Goal: Check status: Check status

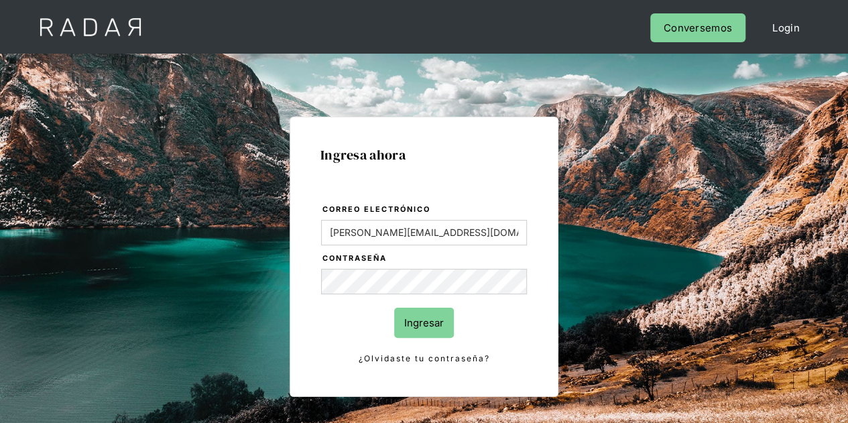
click at [433, 313] on input "Ingresar" at bounding box center [424, 323] width 60 height 30
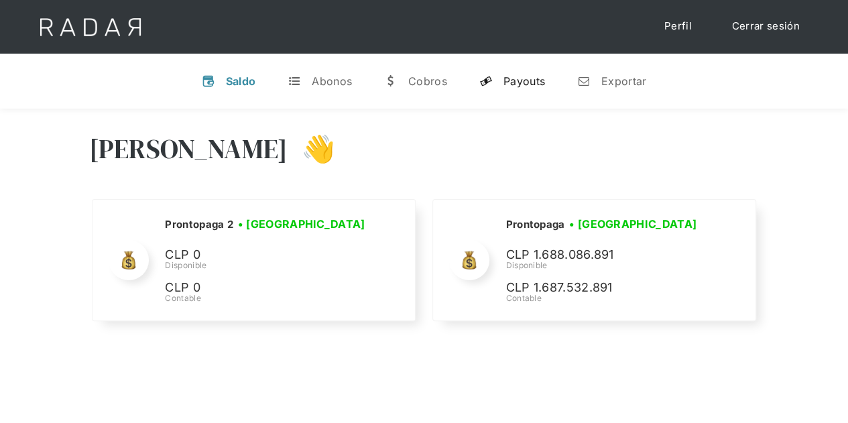
click at [516, 80] on div "Payouts" at bounding box center [524, 80] width 42 height 13
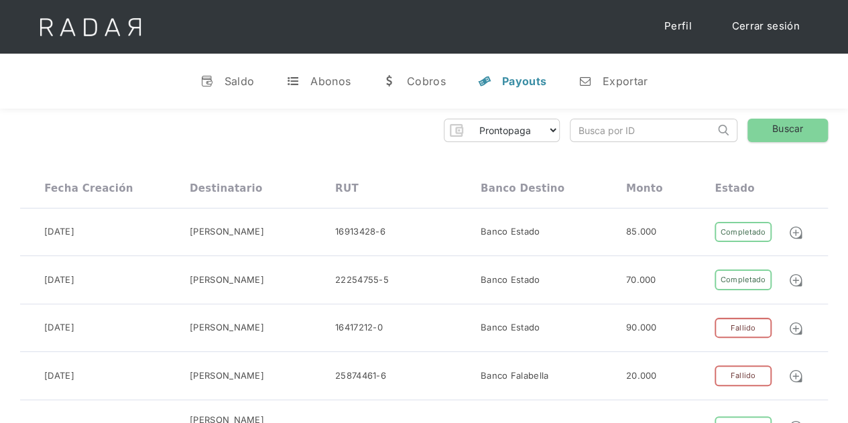
click at [623, 123] on input "search" at bounding box center [642, 130] width 144 height 22
paste input "3e107931-131f-4890-bf01-dea1cabff34e"
type input "3e107931-131f-4890-bf01-dea1cabff34e"
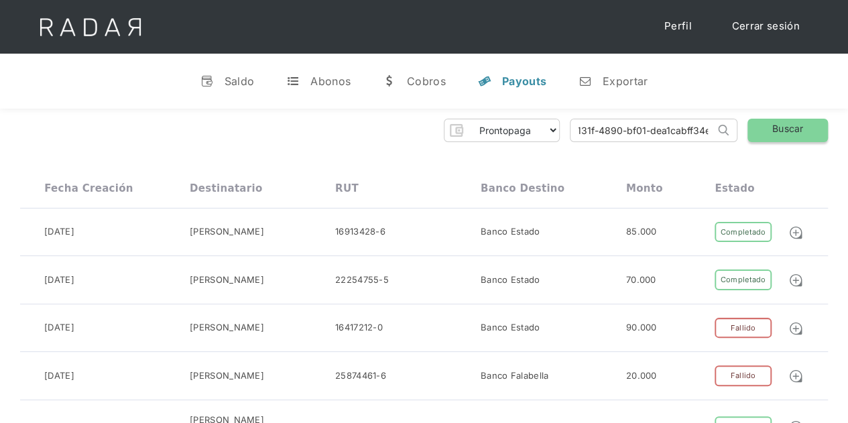
scroll to position [0, 0]
click at [803, 123] on link "Buscar" at bounding box center [787, 130] width 80 height 23
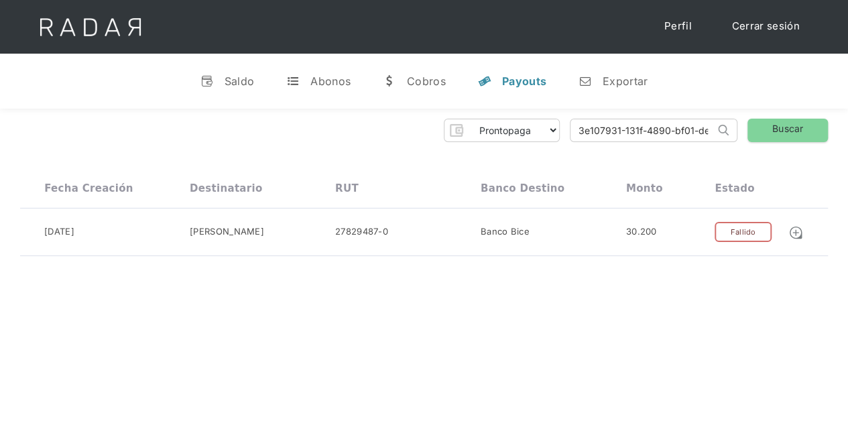
click at [628, 133] on input "3e107931-131f-4890-bf01-dea1cabff34e" at bounding box center [642, 130] width 144 height 22
paste input "c79d4dba-8df2-40e0-a6c0-ebb1831a9842"
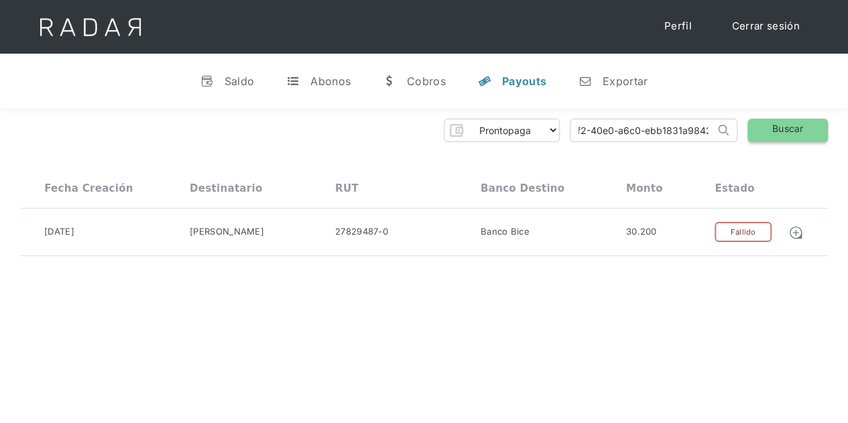
type input "c79d4dba-8df2-40e0-a6c0-ebb1831a9842"
click at [814, 120] on link "Buscar" at bounding box center [787, 130] width 80 height 23
click at [795, 234] on img at bounding box center [795, 232] width 15 height 15
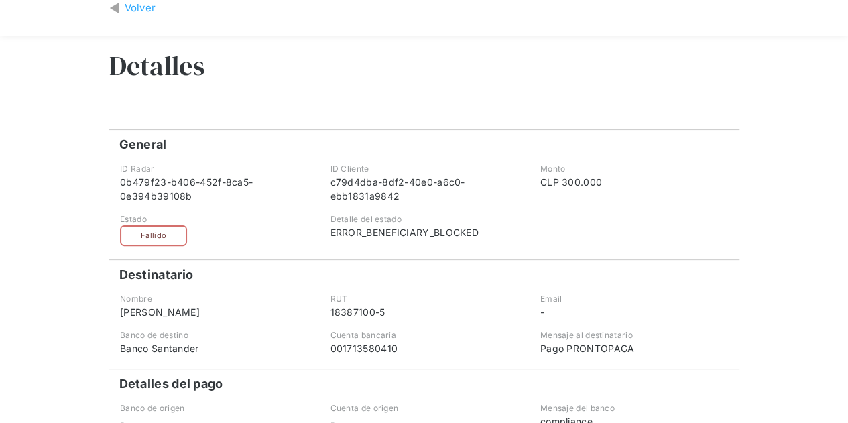
scroll to position [69, 0]
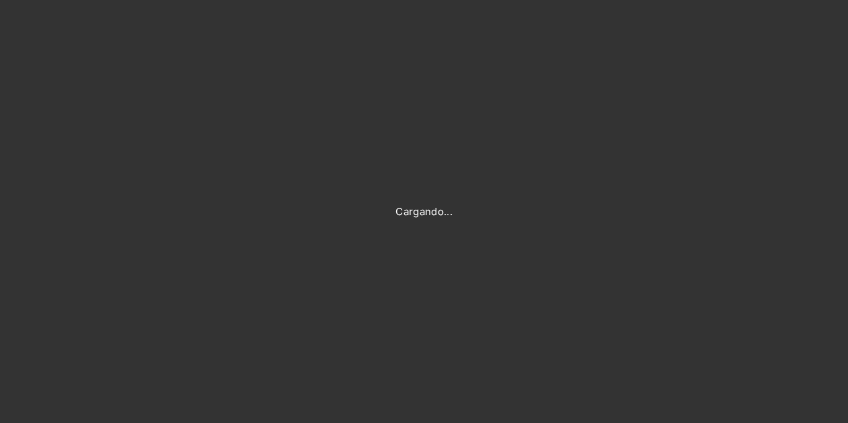
type input "Evans@prontopaga.com"
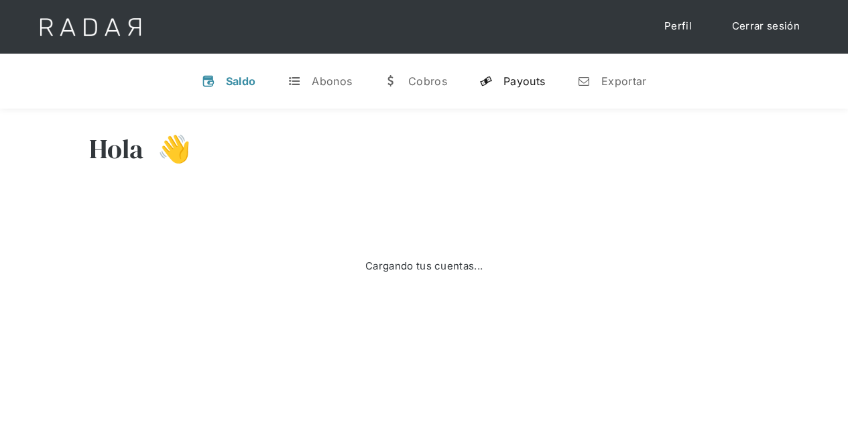
click at [544, 86] on div "Payouts" at bounding box center [524, 80] width 42 height 13
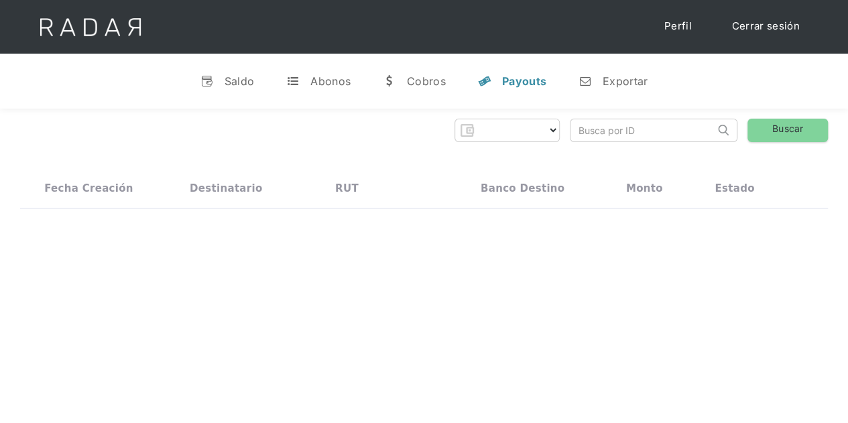
click at [673, 133] on input "search" at bounding box center [642, 130] width 144 height 22
paste input ""3880702c-2462-478b-bd5d-eba3bc27882a","
type input ""3880702c-2462-478b-bd5d-eba3bc27882a","
select select "prontopaga"
type input "3880702c-2462-478b-bd5d-eba3bc27882a"
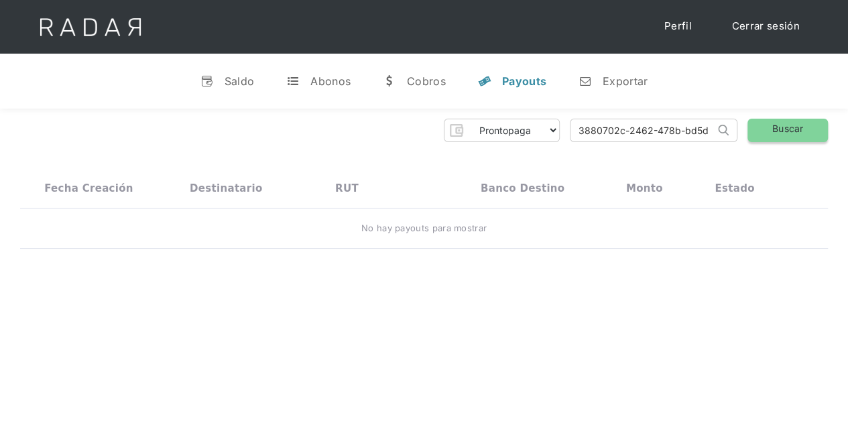
click at [787, 131] on link "Buscar" at bounding box center [787, 130] width 80 height 23
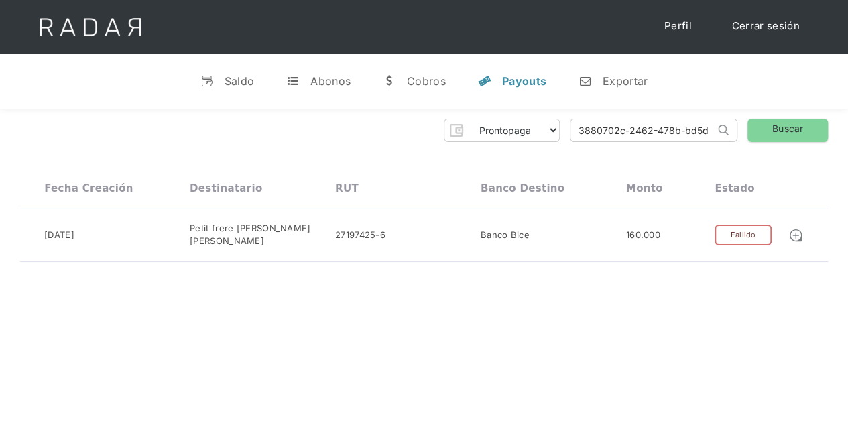
click at [0, 324] on div "Hola Evans 👋 Cargando tus cuentas... Nombre de la empresa • Conectada • Descone…" at bounding box center [424, 320] width 848 height 423
click at [803, 234] on link at bounding box center [799, 234] width 22 height 15
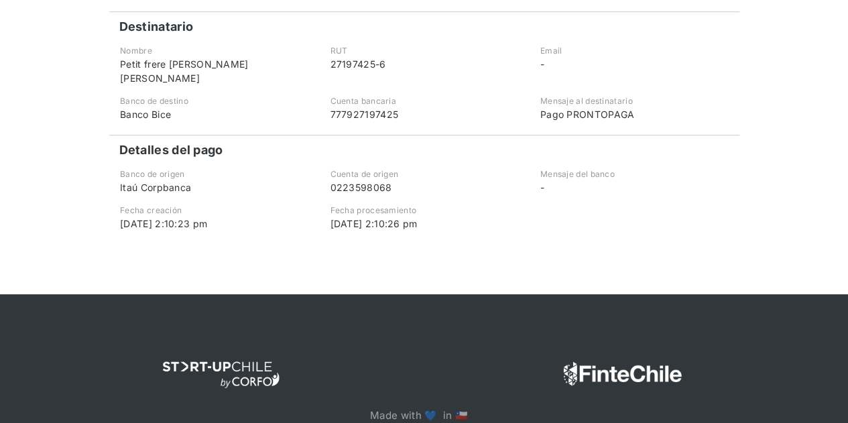
scroll to position [322, 0]
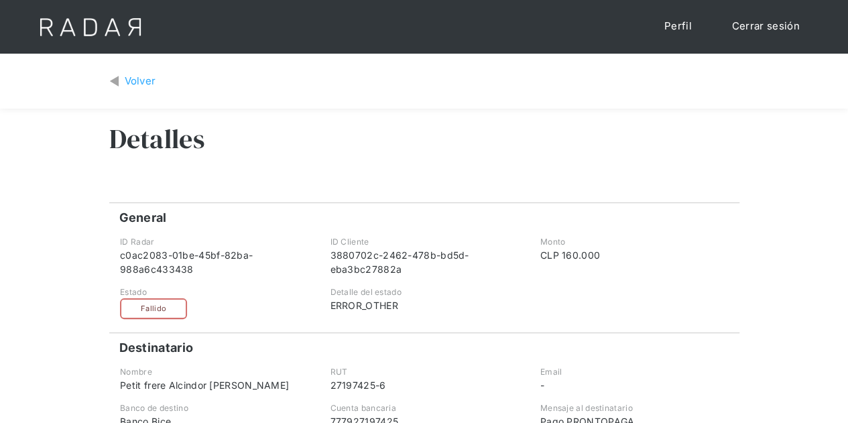
click at [118, 31] on img at bounding box center [90, 27] width 137 height 54
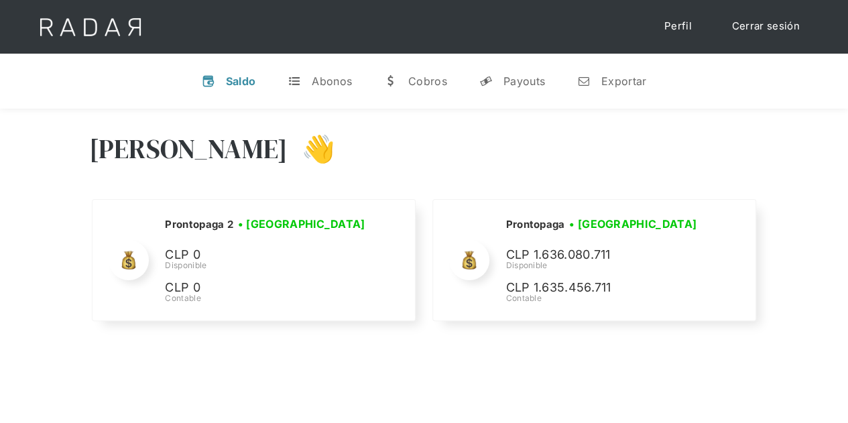
click at [0, 300] on div "[PERSON_NAME] 👋 Cargando tus cuentas... Nombre de la empresa • [GEOGRAPHIC_DATA…" at bounding box center [424, 229] width 848 height 240
click at [35, 259] on div "[PERSON_NAME] 👋 Cargando tus cuentas... Nombre de la empresa • [GEOGRAPHIC_DATA…" at bounding box center [424, 229] width 848 height 240
